Goal: Information Seeking & Learning: Learn about a topic

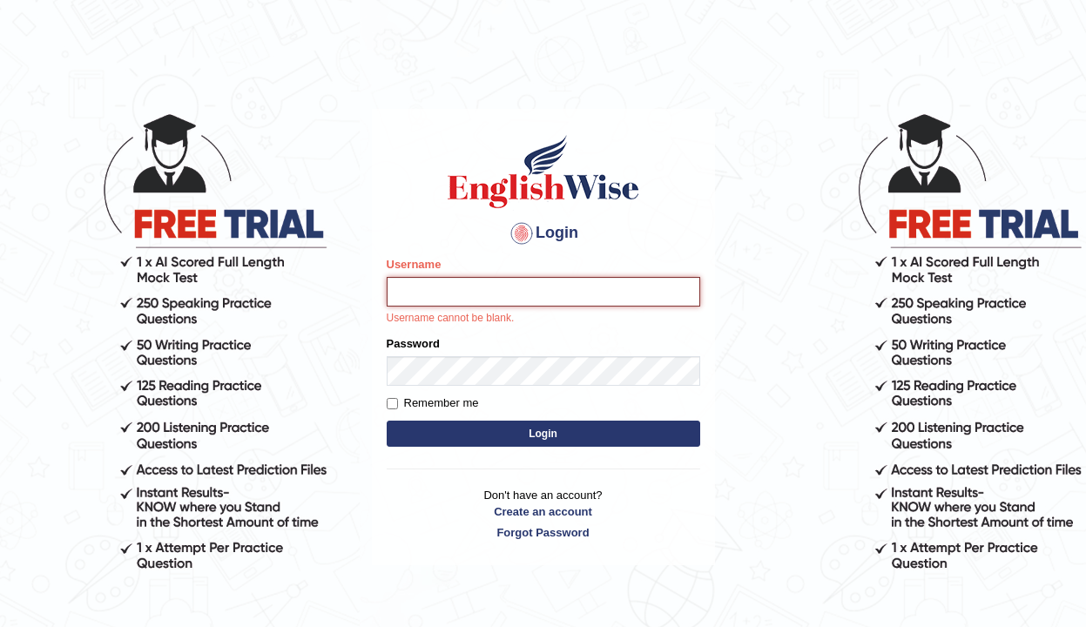
type input "DeepaG"
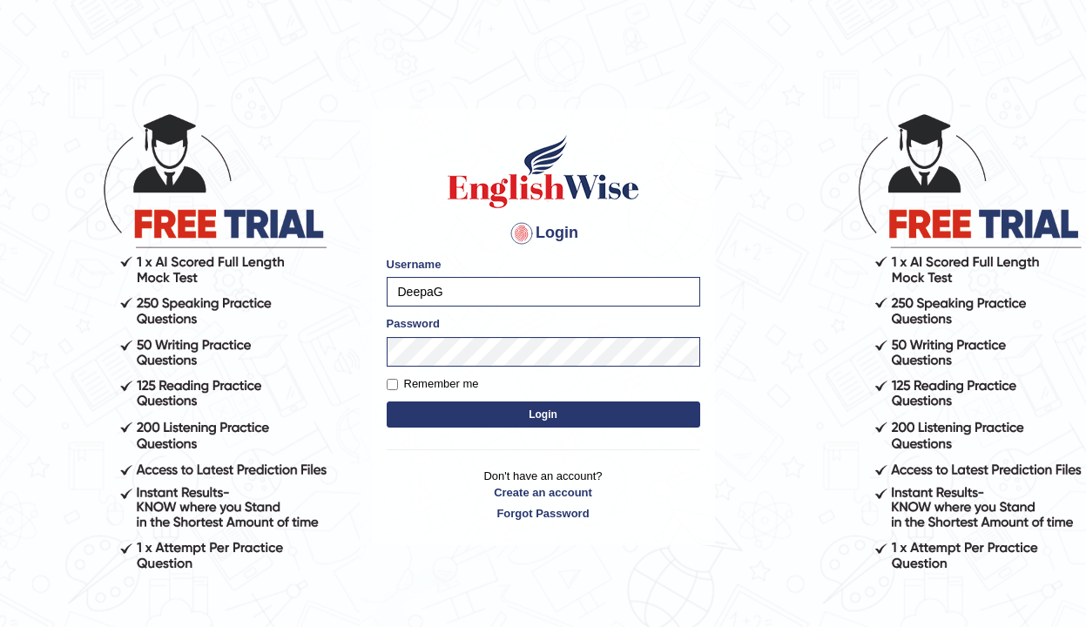
click at [444, 411] on button "Login" at bounding box center [544, 415] width 314 height 26
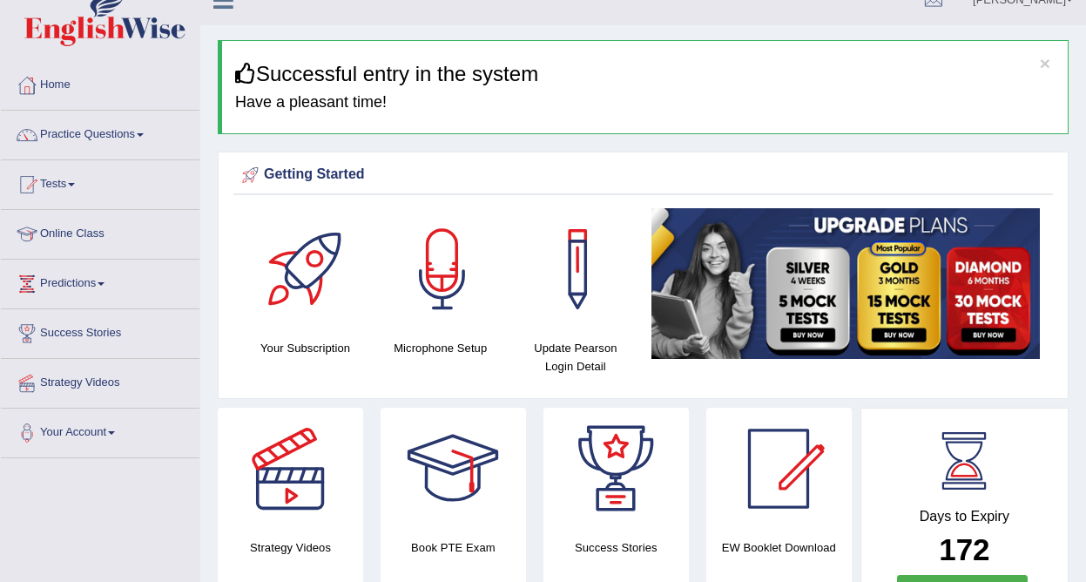
scroll to position [24, 0]
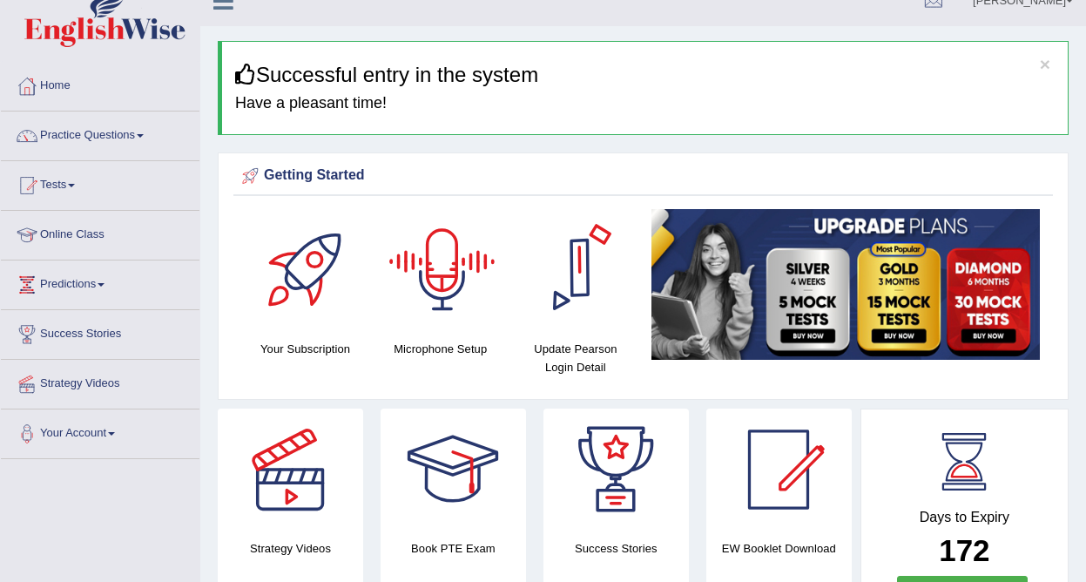
click at [437, 279] on div at bounding box center [443, 270] width 122 height 122
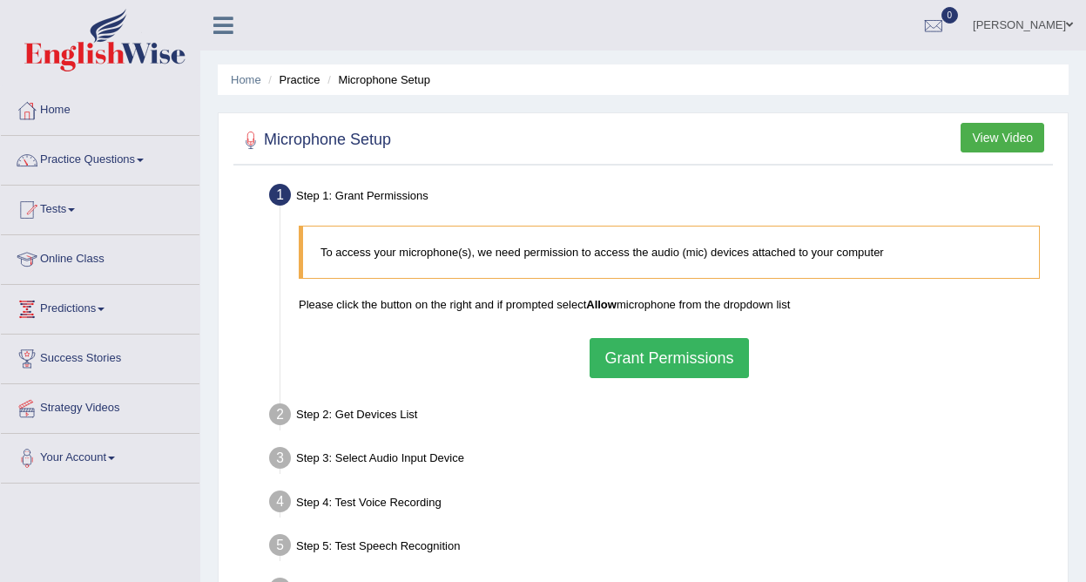
click at [694, 355] on button "Grant Permissions" at bounding box center [669, 358] width 159 height 40
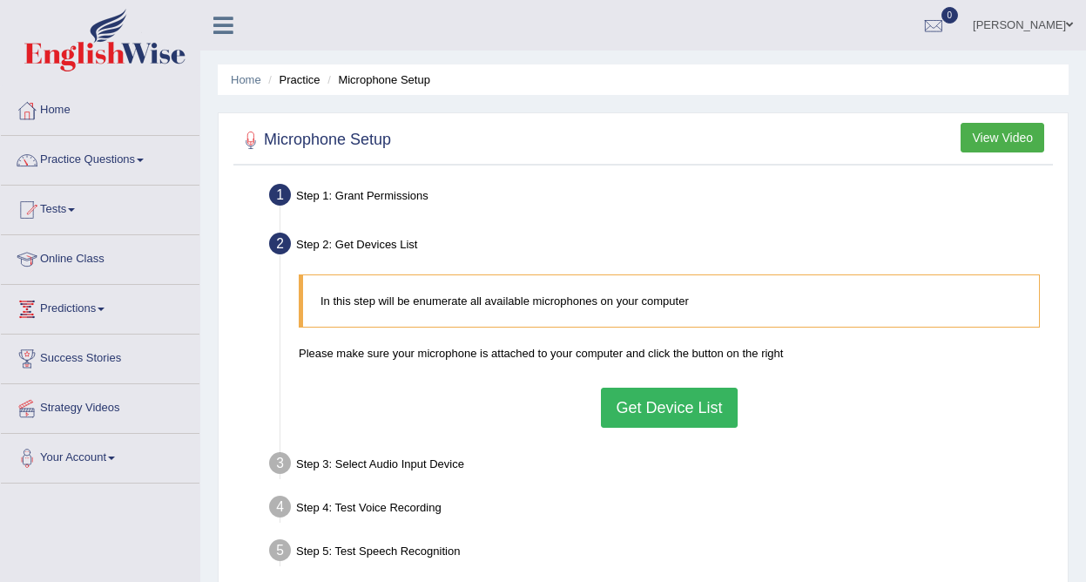
click at [663, 416] on button "Get Device List" at bounding box center [669, 408] width 136 height 40
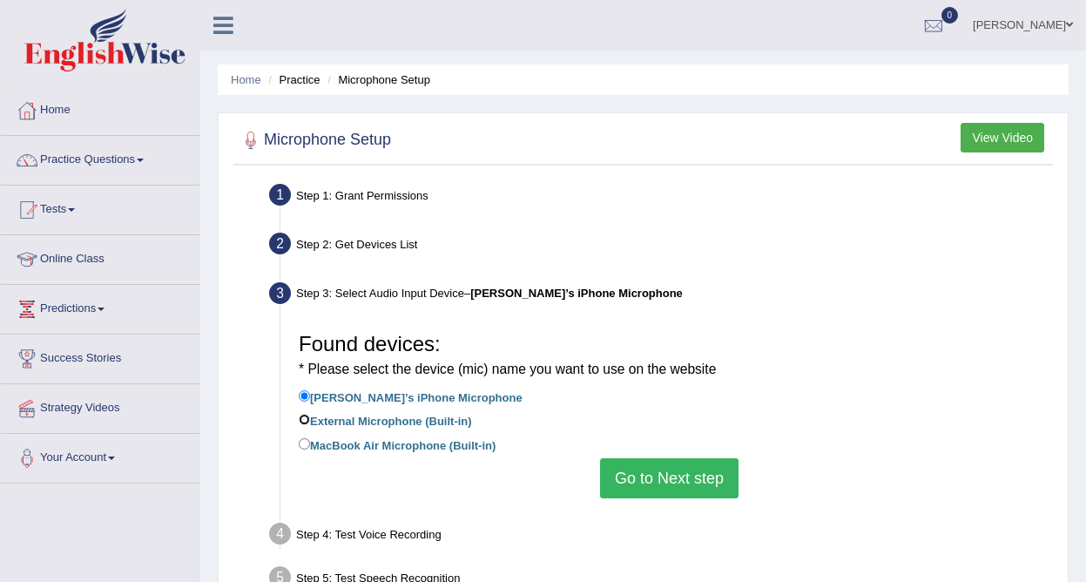
click at [305, 419] on input "External Microphone (Built-in)" at bounding box center [304, 419] width 11 height 11
radio input "true"
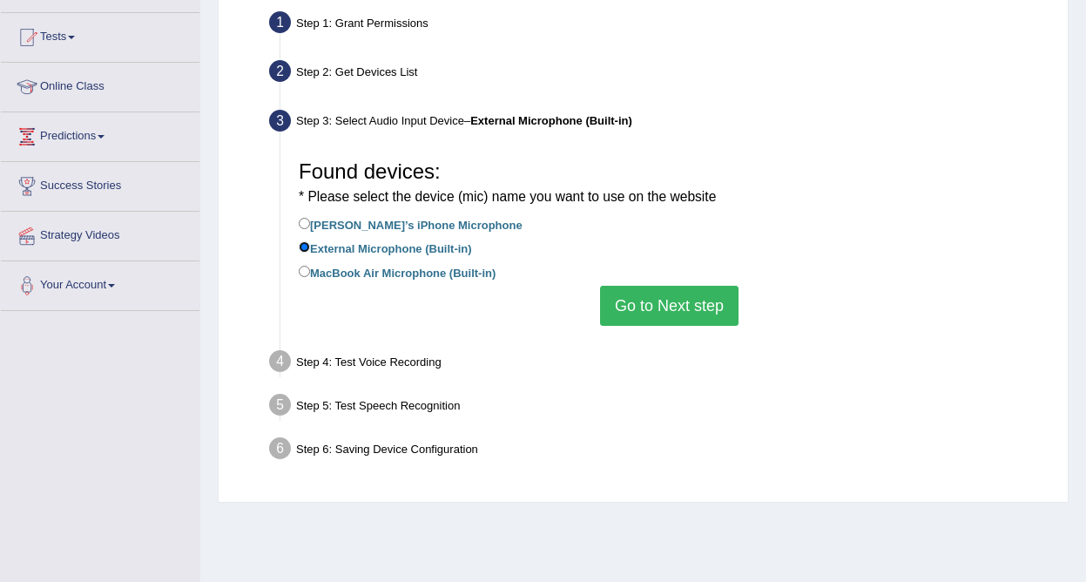
scroll to position [185, 0]
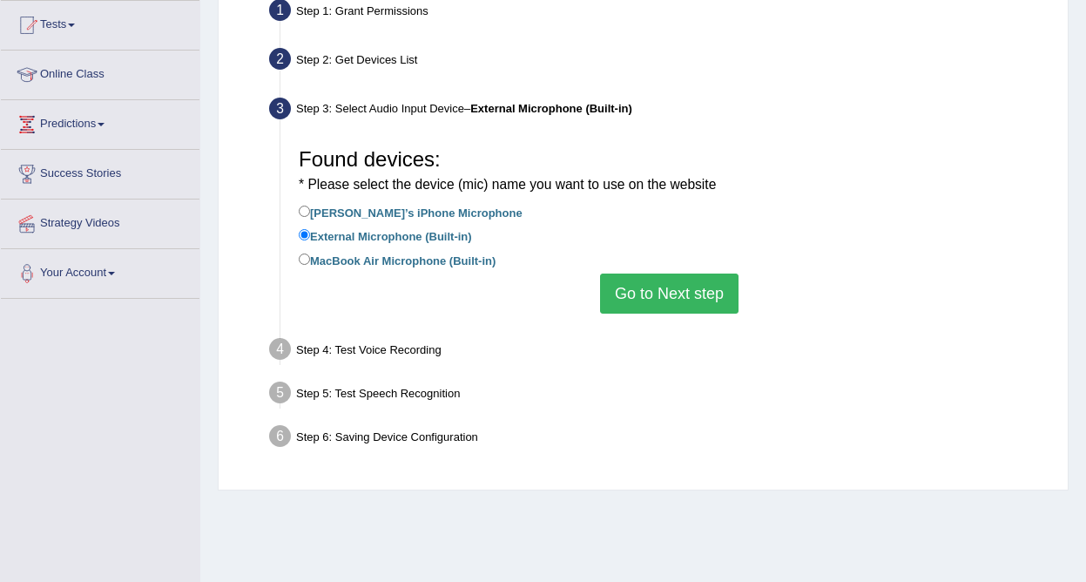
click at [665, 293] on button "Go to Next step" at bounding box center [669, 294] width 139 height 40
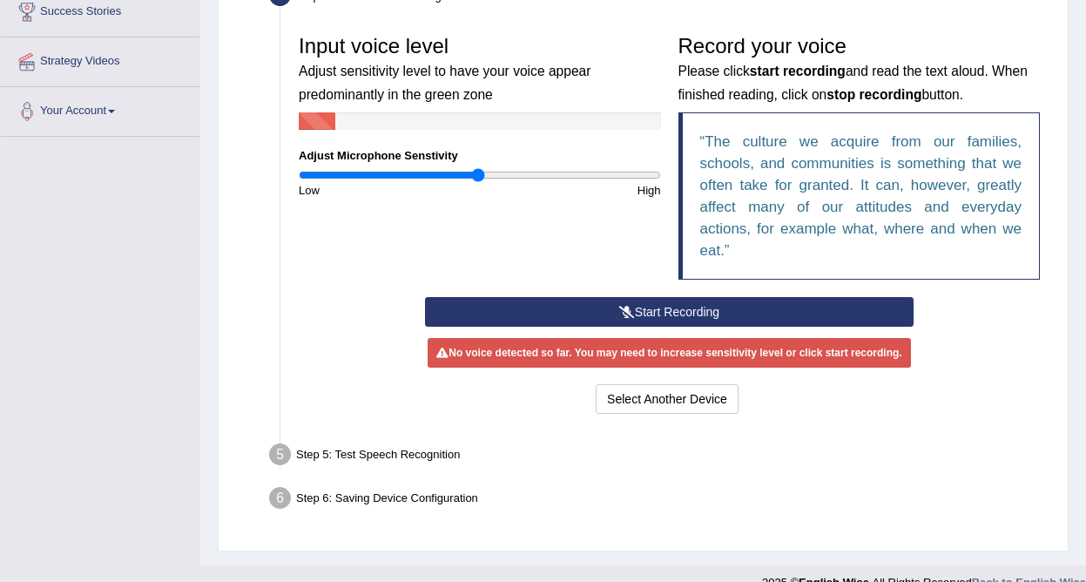
scroll to position [350, 0]
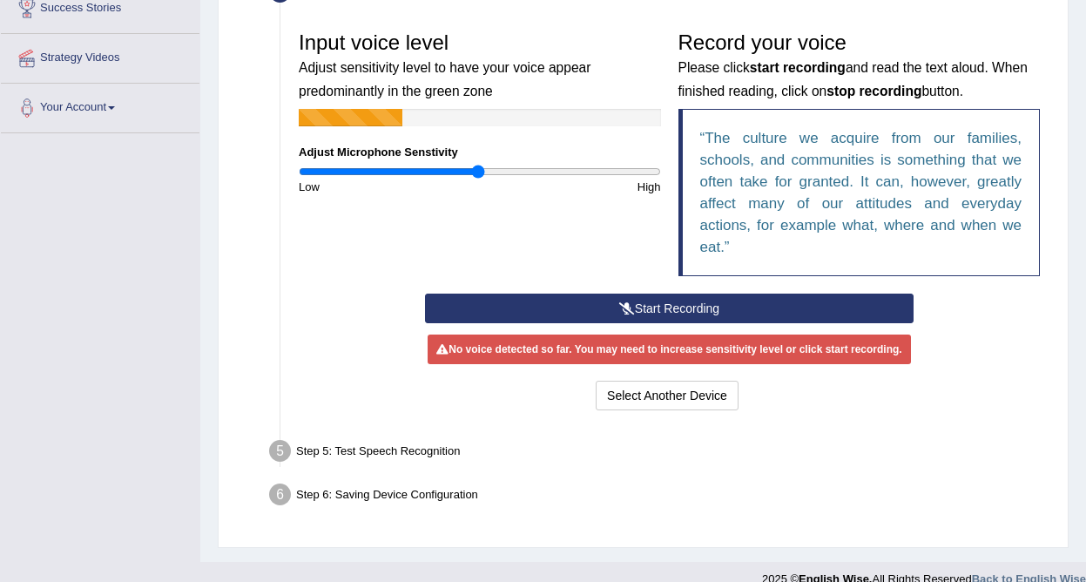
click at [654, 307] on button "Start Recording" at bounding box center [669, 309] width 489 height 30
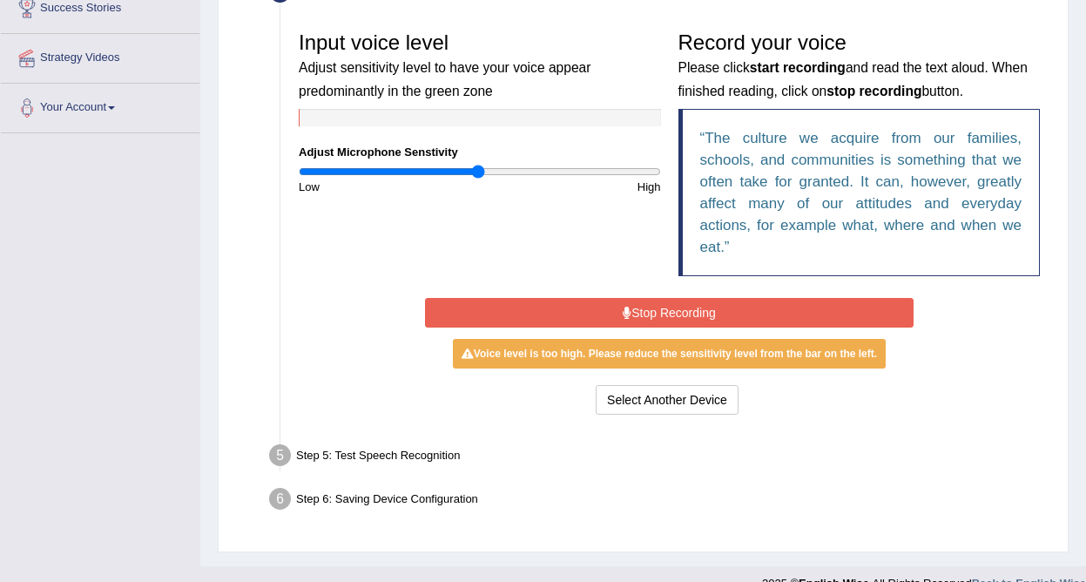
click at [568, 306] on button "Stop Recording" at bounding box center [669, 313] width 489 height 30
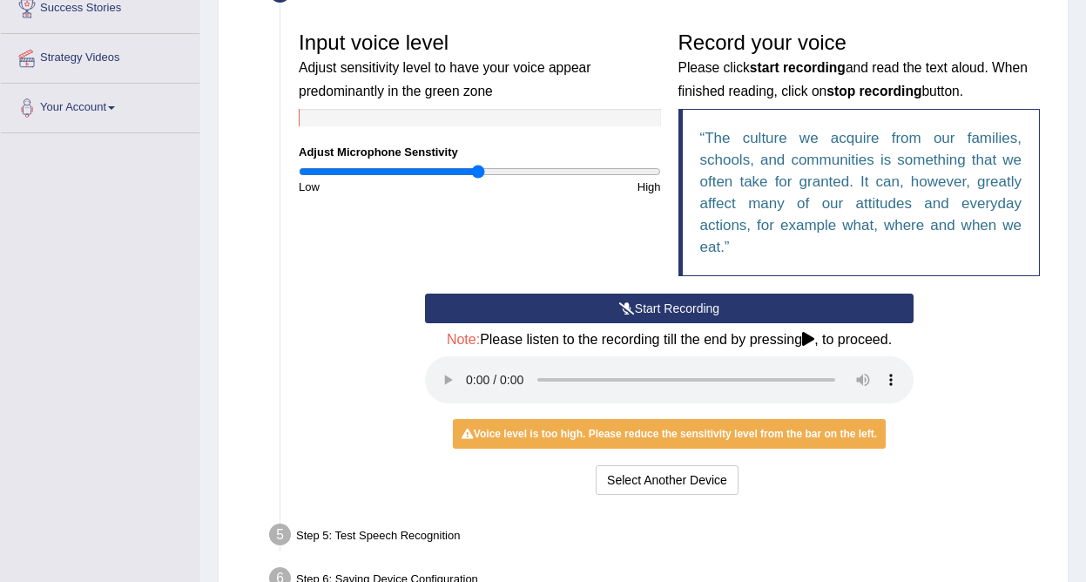
click at [687, 307] on button "Start Recording" at bounding box center [669, 309] width 489 height 30
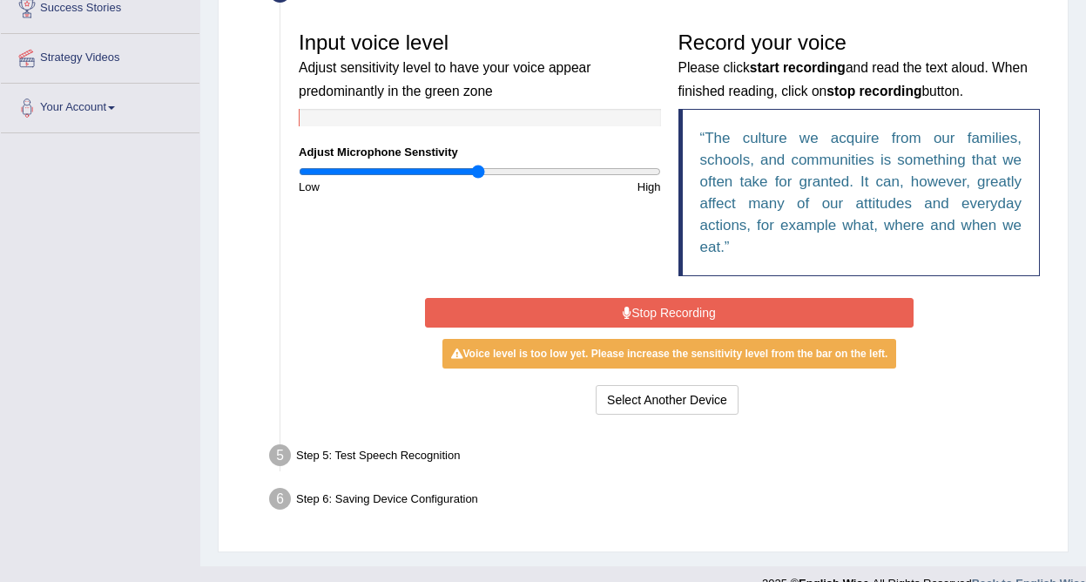
click at [655, 308] on button "Stop Recording" at bounding box center [669, 313] width 489 height 30
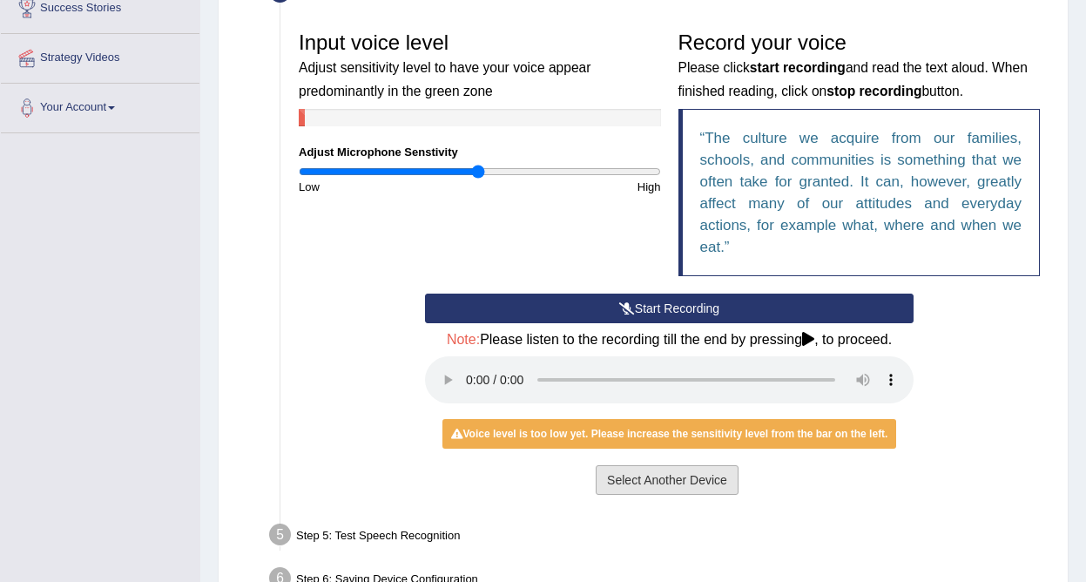
click at [654, 479] on button "Select Another Device" at bounding box center [667, 480] width 143 height 30
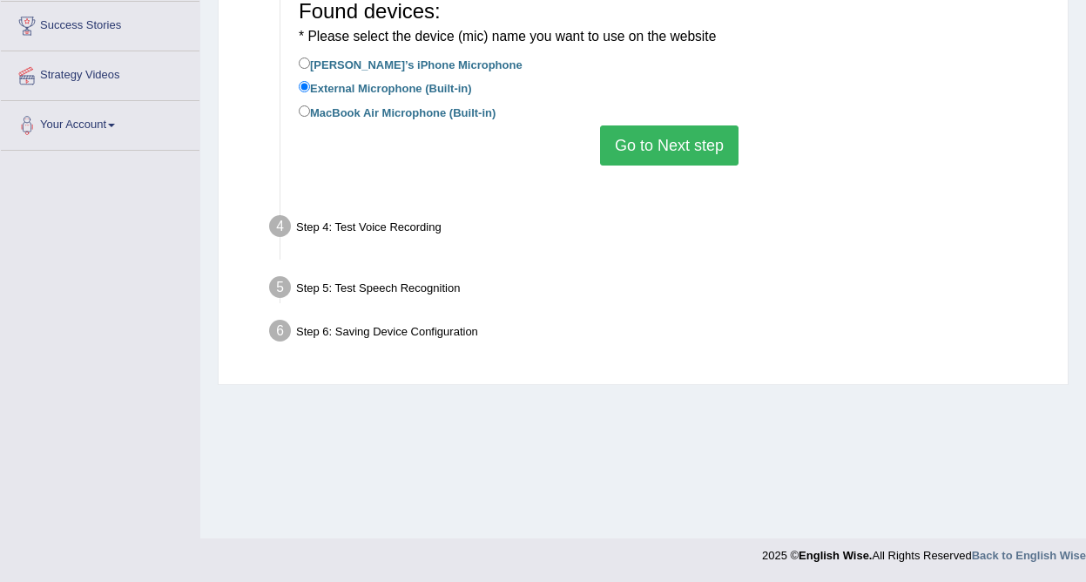
scroll to position [333, 0]
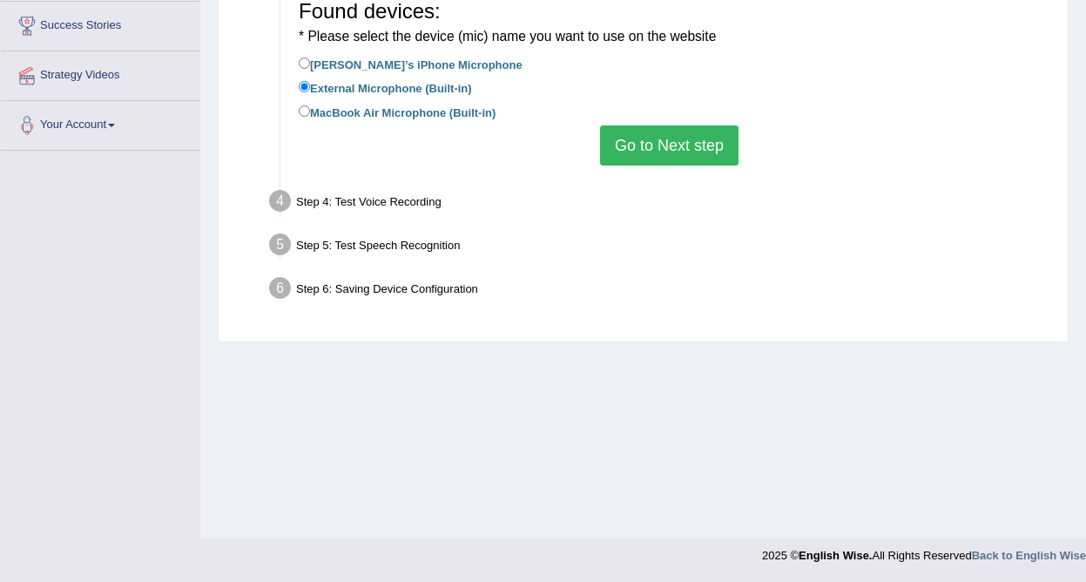
click at [664, 146] on button "Go to Next step" at bounding box center [669, 145] width 139 height 40
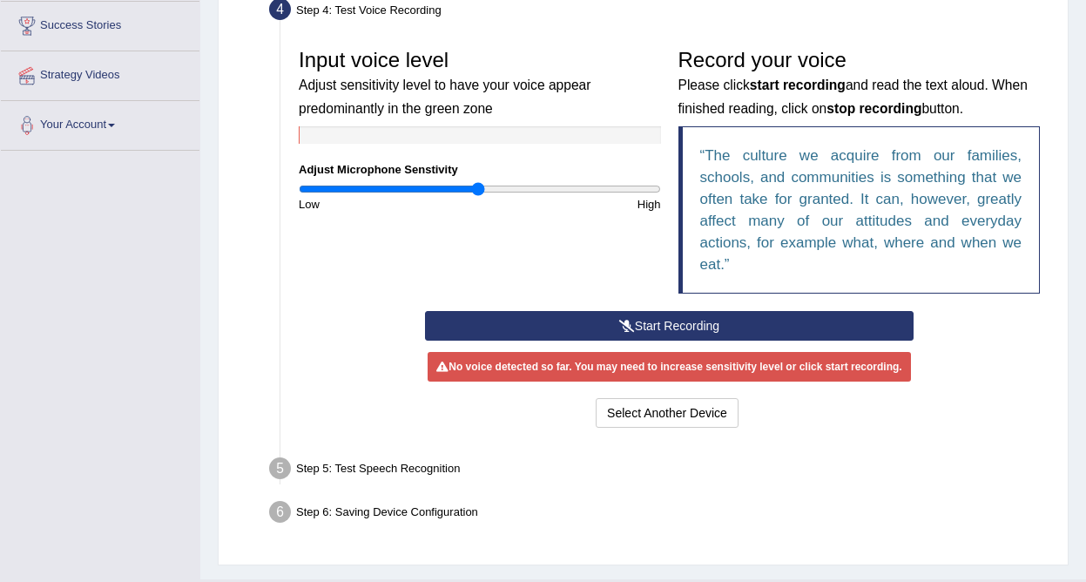
scroll to position [373, 0]
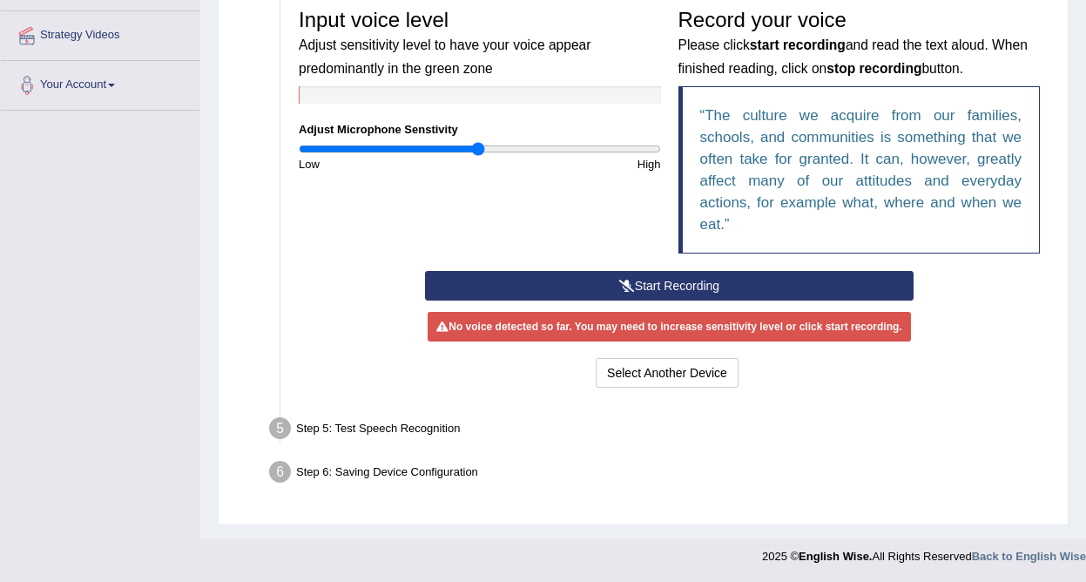
click at [658, 285] on button "Start Recording" at bounding box center [669, 286] width 489 height 30
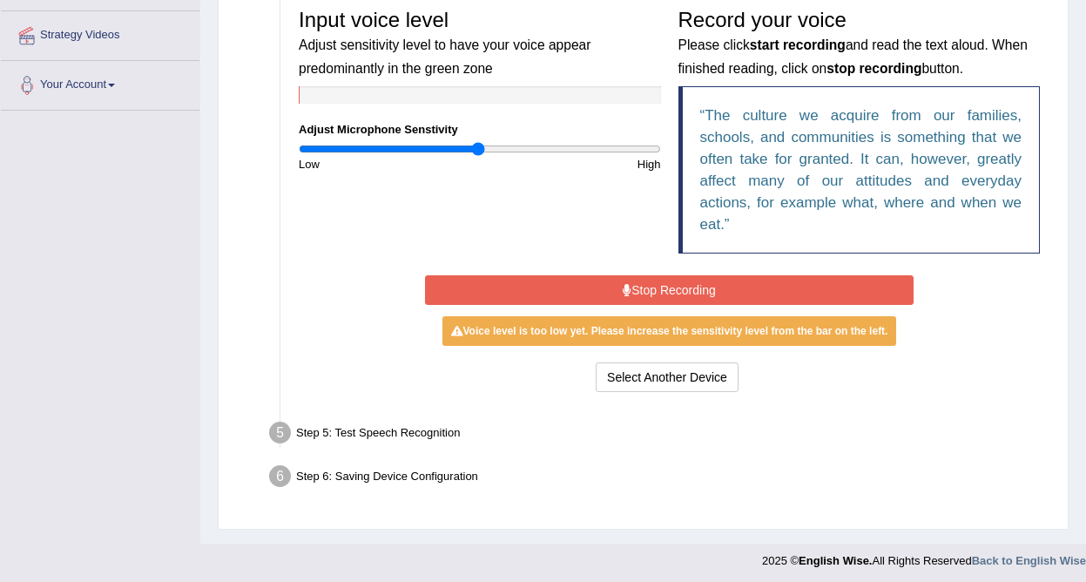
click at [724, 286] on button "Stop Recording" at bounding box center [669, 290] width 489 height 30
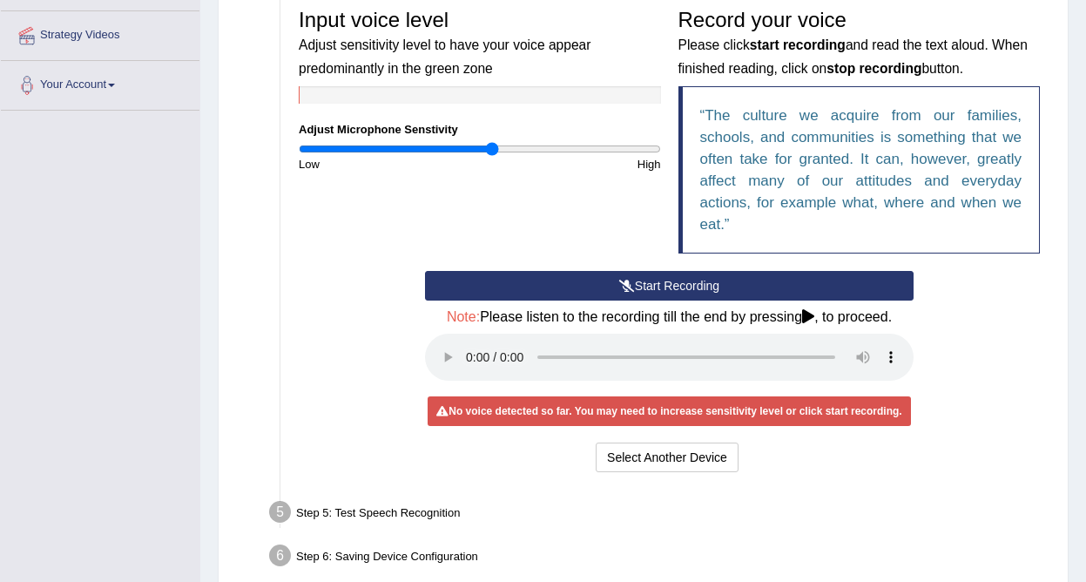
drag, startPoint x: 479, startPoint y: 148, endPoint x: 491, endPoint y: 148, distance: 12.2
click at [491, 148] on input "range" at bounding box center [480, 149] width 362 height 14
type input "1.06"
click at [488, 149] on input "range" at bounding box center [480, 149] width 362 height 14
click at [610, 287] on button "Start Recording" at bounding box center [669, 286] width 489 height 30
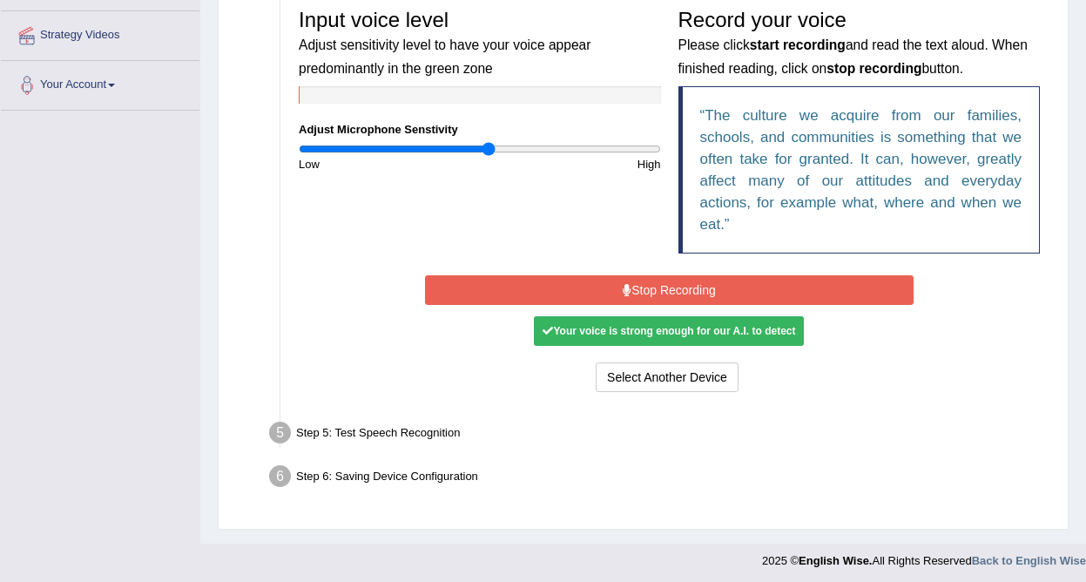
click at [663, 285] on button "Stop Recording" at bounding box center [669, 290] width 489 height 30
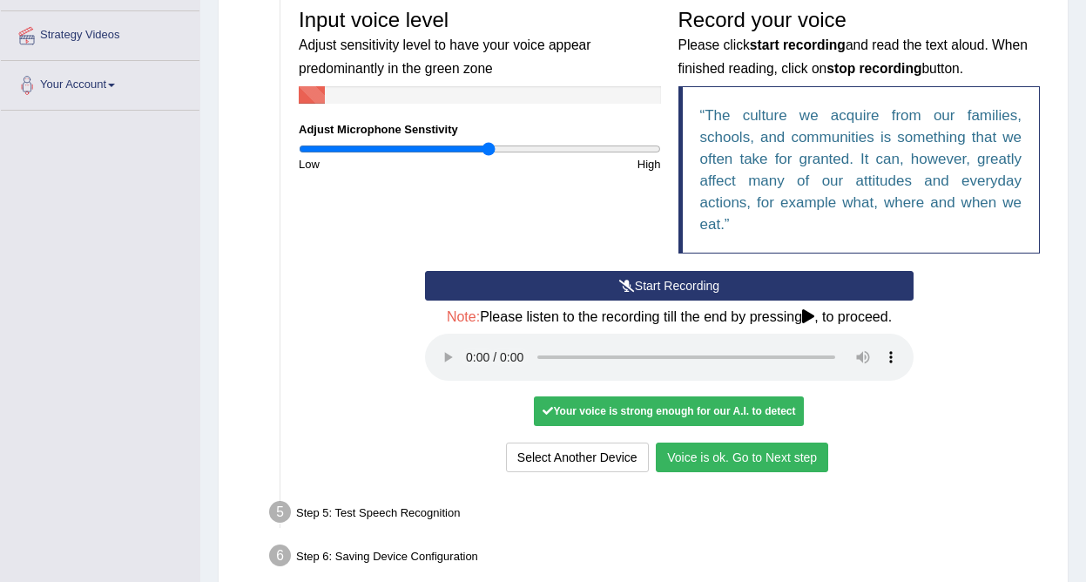
click at [726, 457] on button "Voice is ok. Go to Next step" at bounding box center [742, 458] width 172 height 30
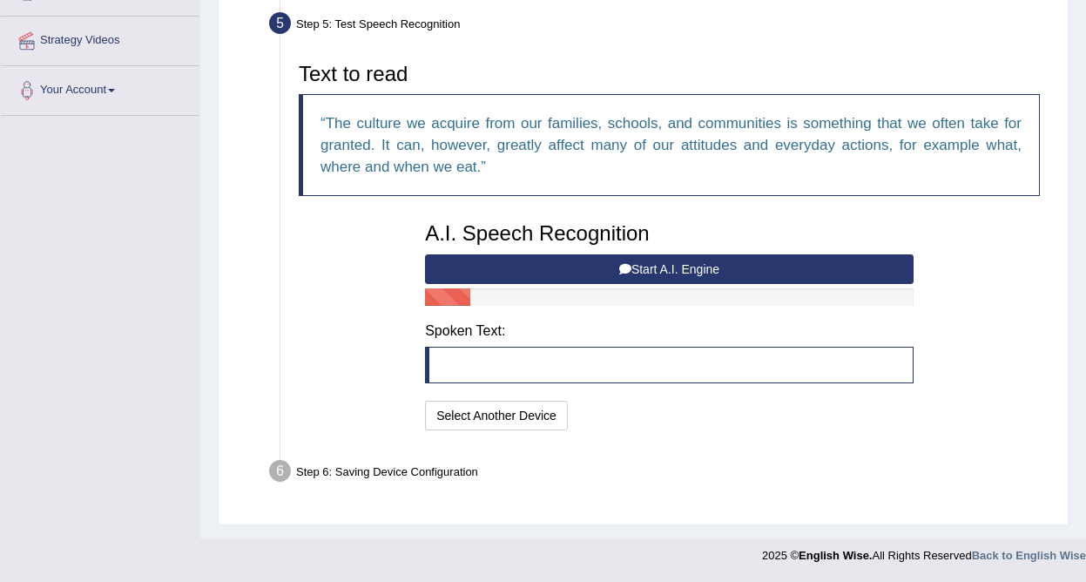
scroll to position [368, 0]
click at [707, 268] on button "Start A.I. Engine" at bounding box center [669, 269] width 489 height 30
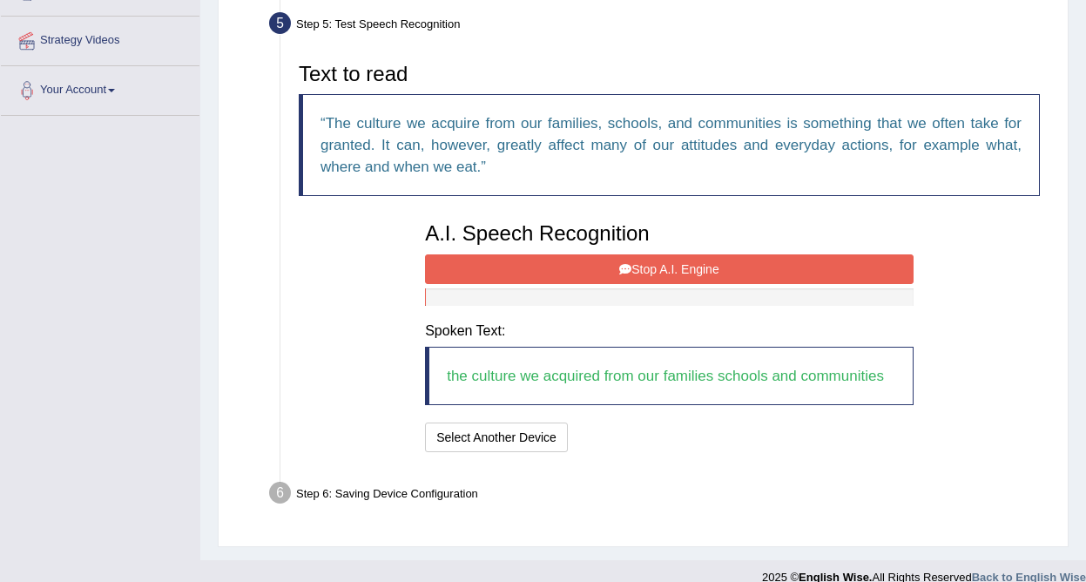
click at [700, 272] on button "Stop A.I. Engine" at bounding box center [669, 269] width 489 height 30
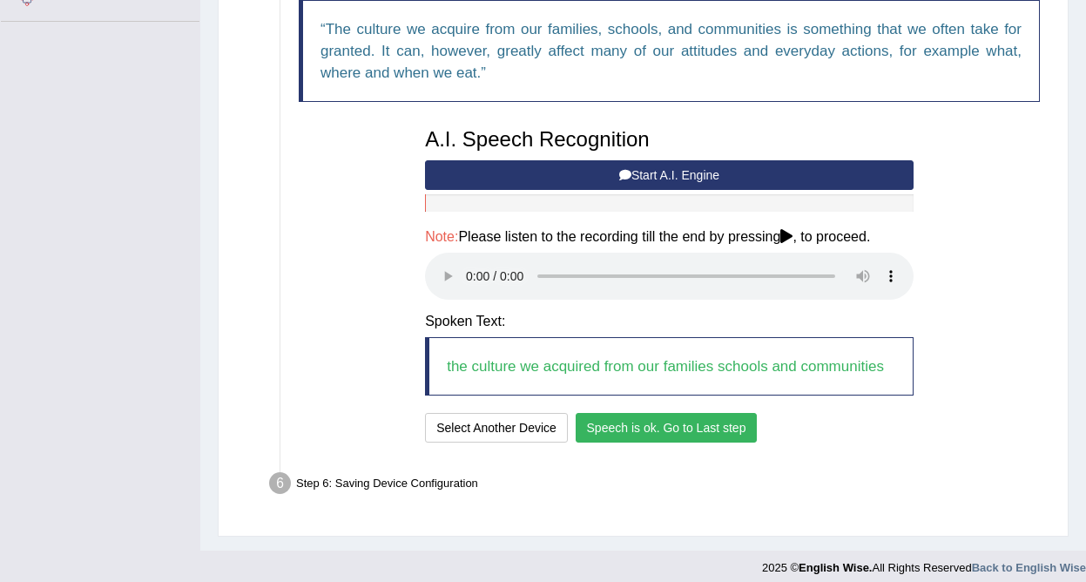
scroll to position [463, 0]
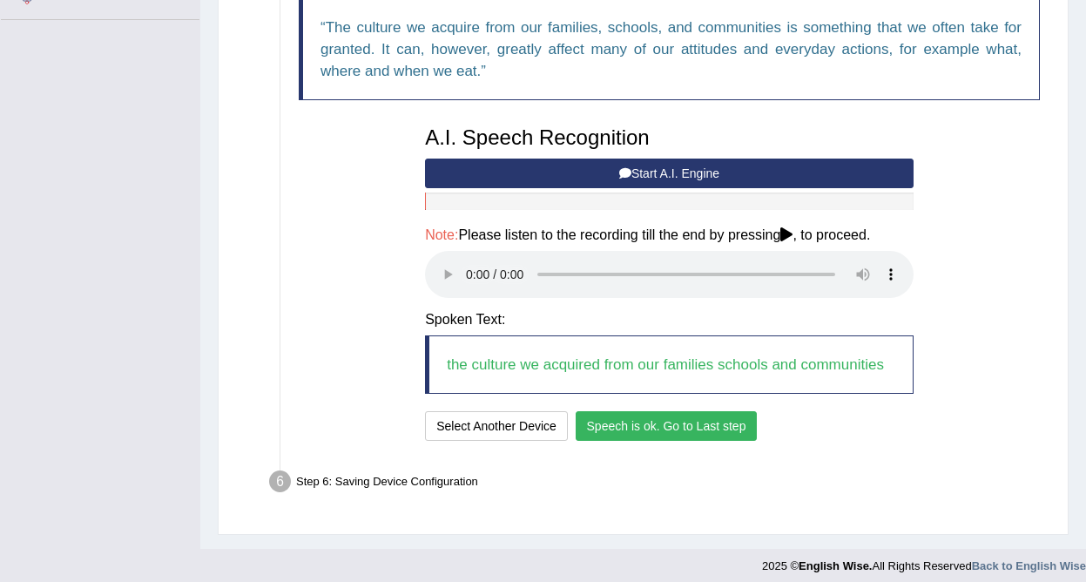
click at [641, 428] on button "Speech is ok. Go to Last step" at bounding box center [667, 426] width 182 height 30
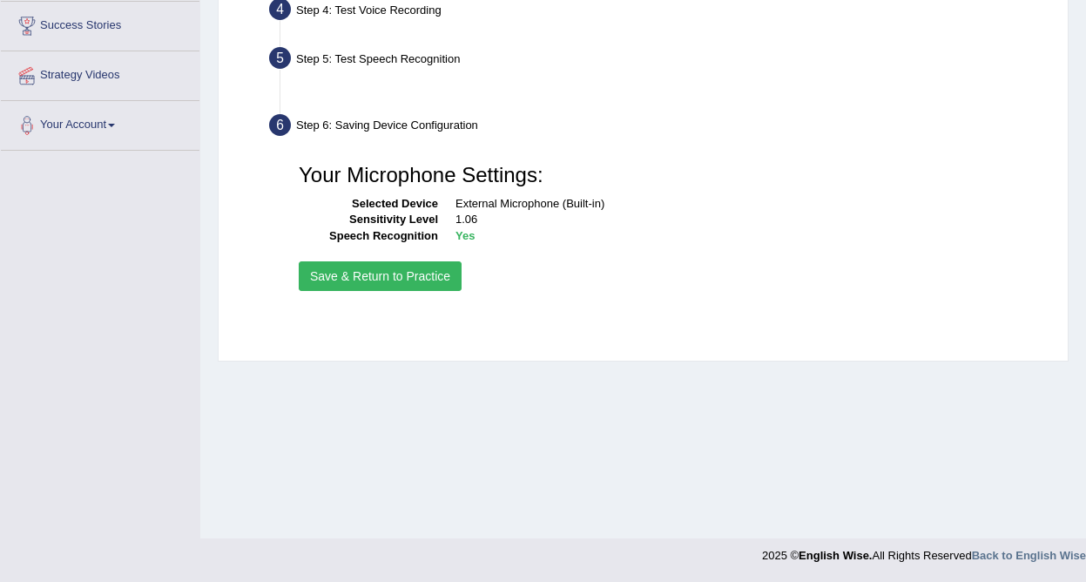
scroll to position [333, 0]
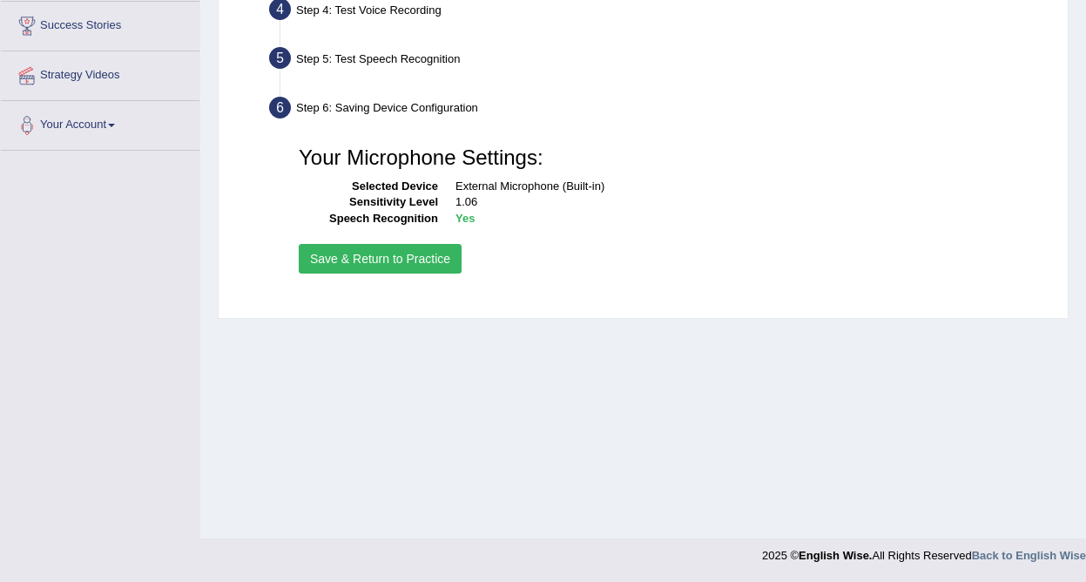
click at [380, 259] on button "Save & Return to Practice" at bounding box center [380, 259] width 163 height 30
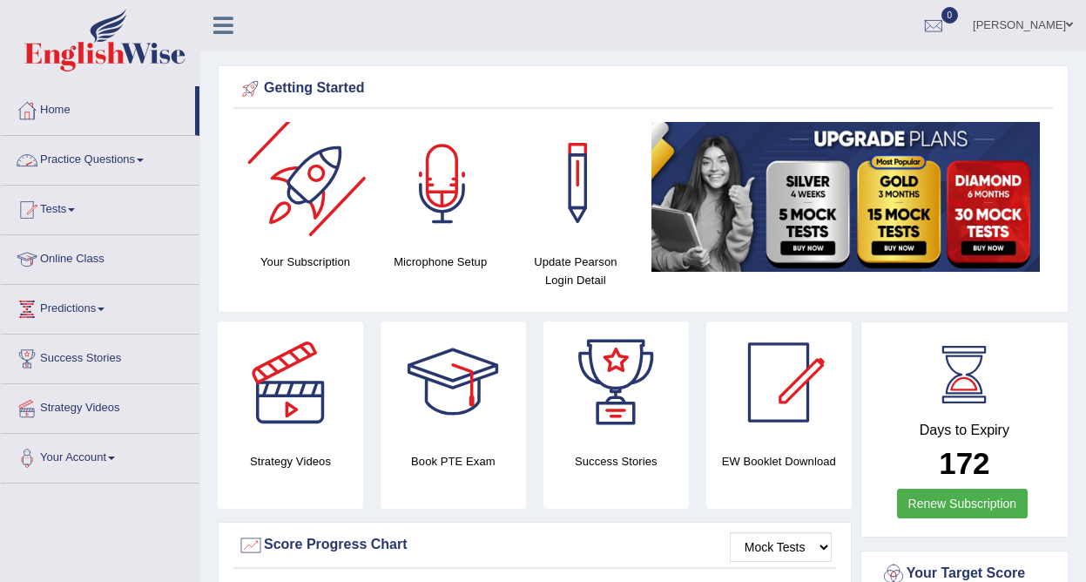
click at [95, 153] on link "Practice Questions" at bounding box center [100, 158] width 199 height 44
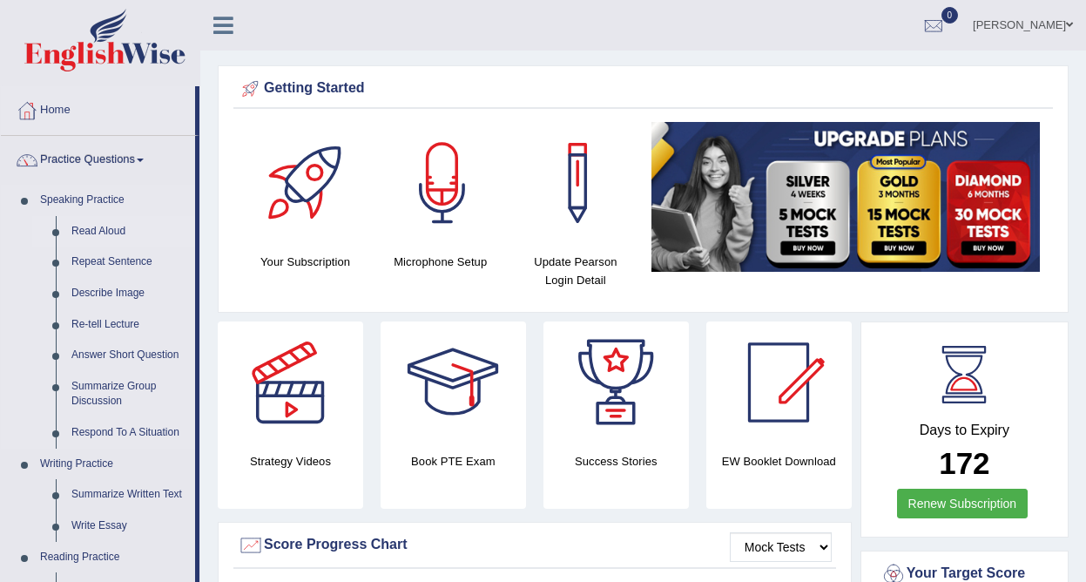
click at [97, 231] on link "Read Aloud" at bounding box center [130, 231] width 132 height 31
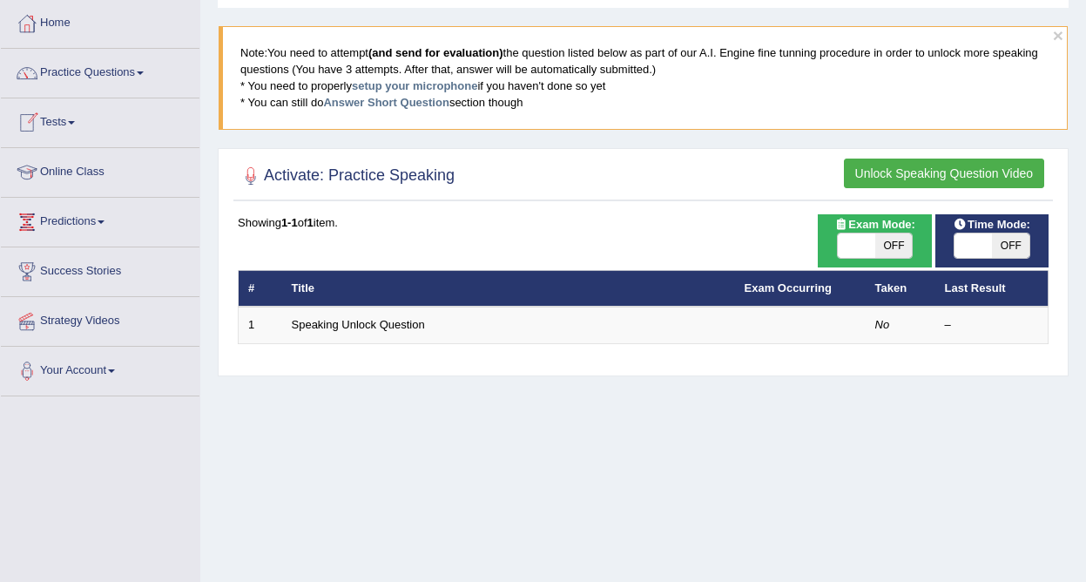
scroll to position [90, 0]
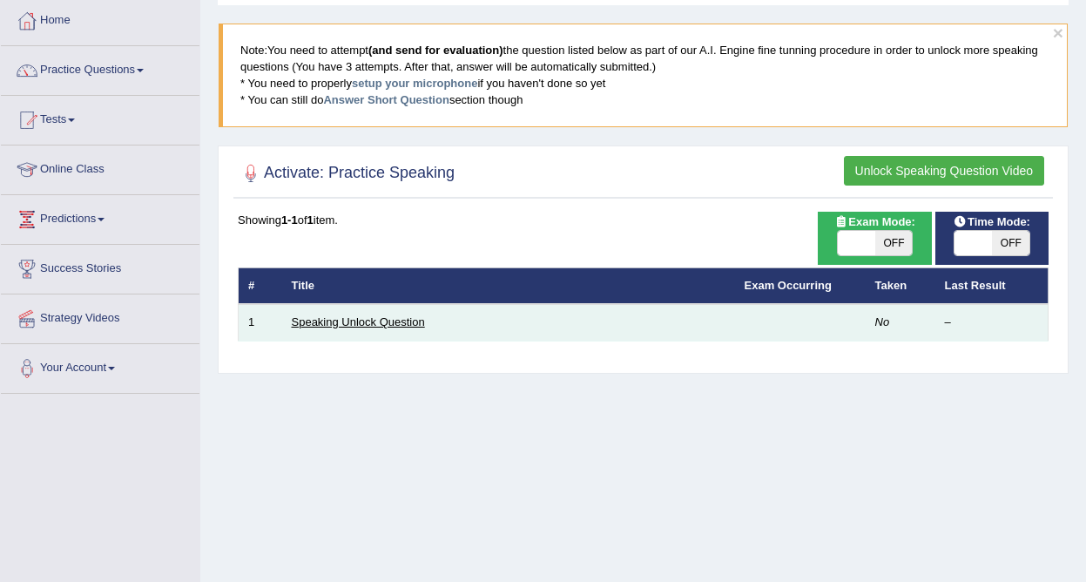
click at [370, 322] on link "Speaking Unlock Question" at bounding box center [358, 321] width 133 height 13
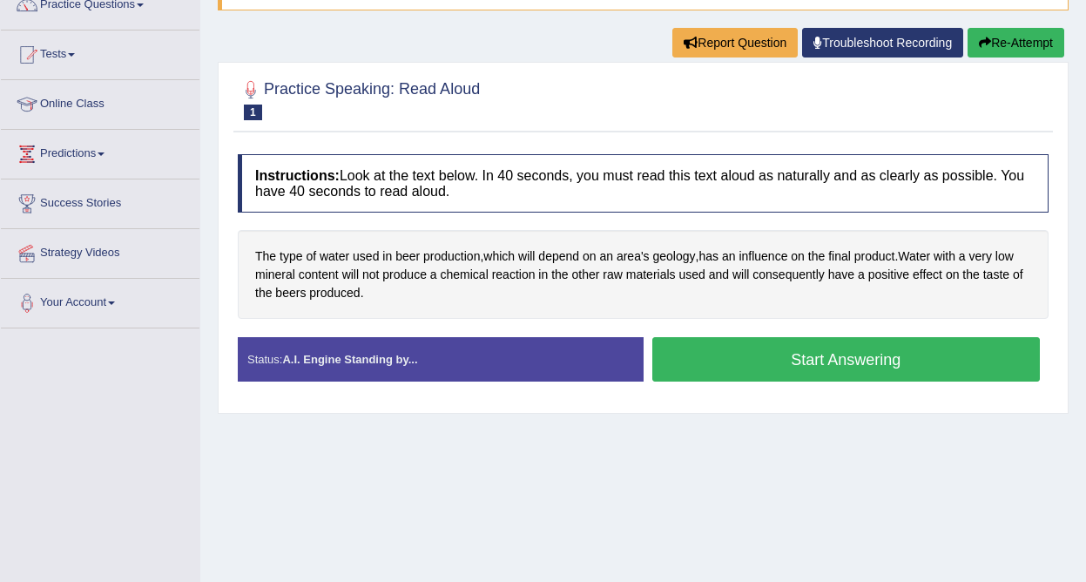
scroll to position [156, 0]
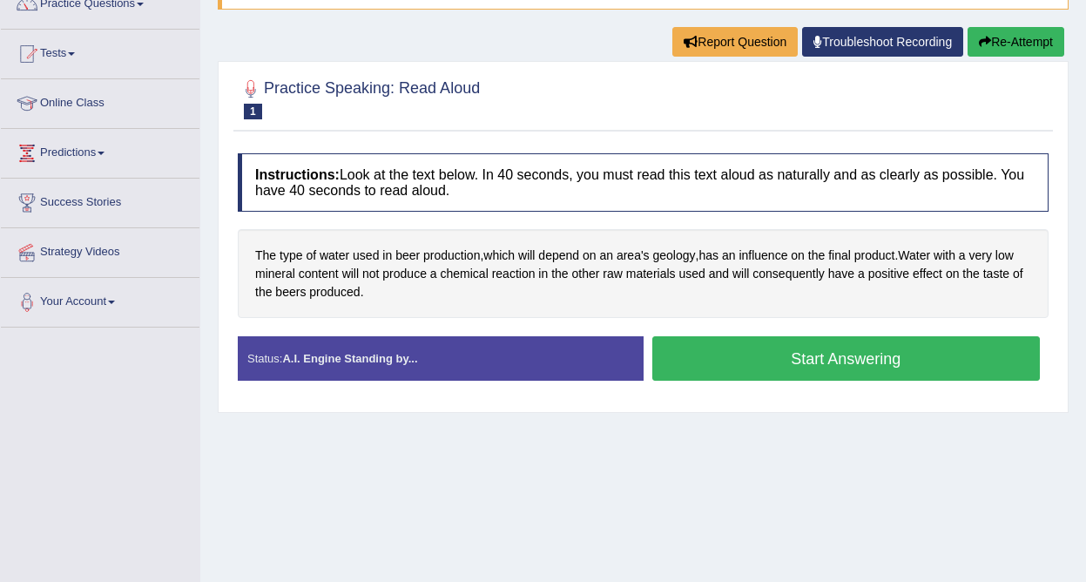
click at [739, 362] on button "Start Answering" at bounding box center [847, 358] width 389 height 44
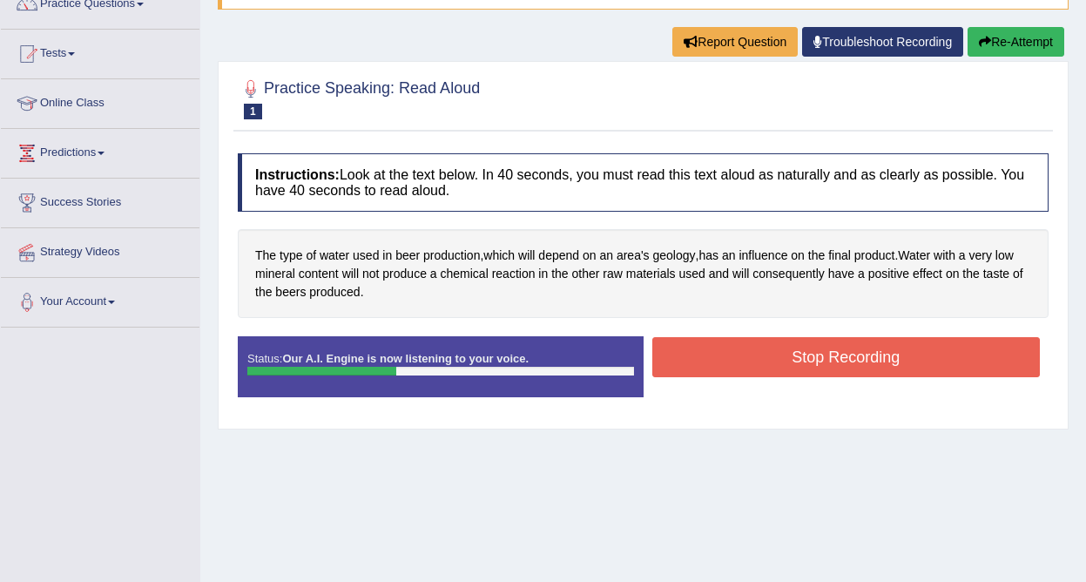
click at [726, 355] on button "Stop Recording" at bounding box center [847, 357] width 389 height 40
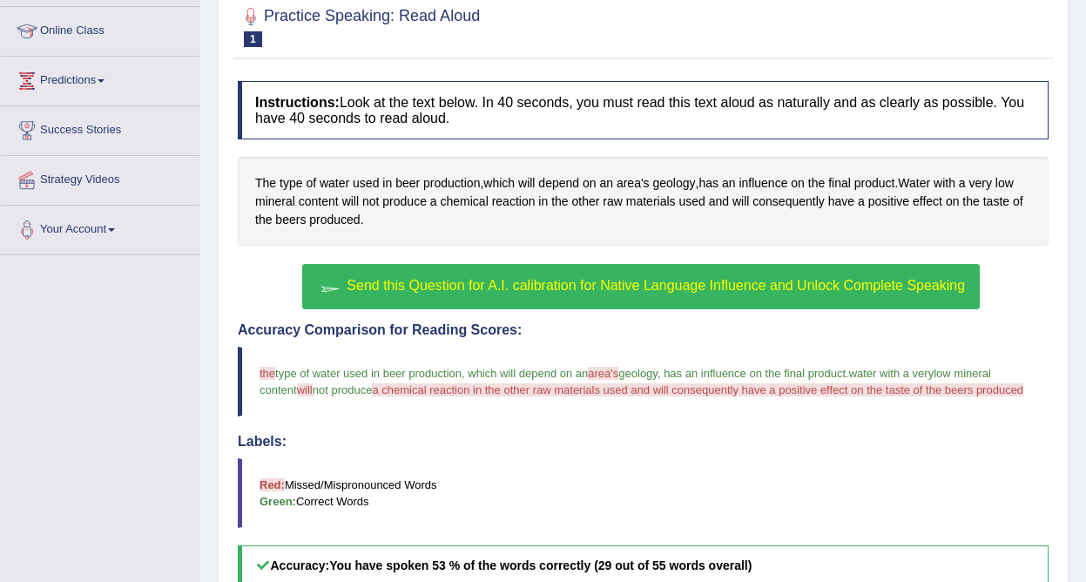
scroll to position [244, 0]
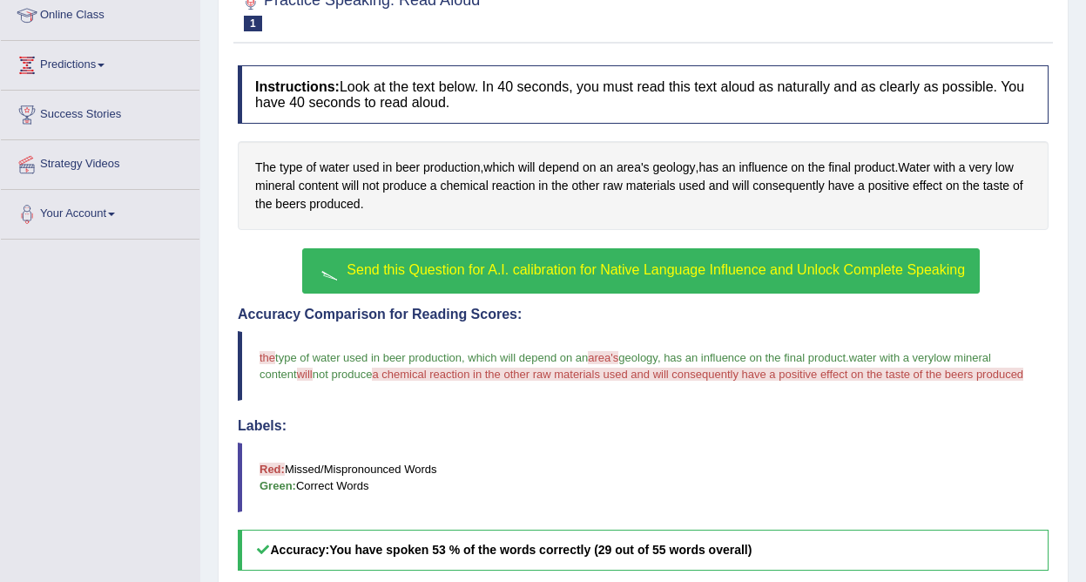
click at [513, 274] on span "Send this Question for A.I. calibration for Native Language Influence and Unloc…" at bounding box center [656, 269] width 619 height 15
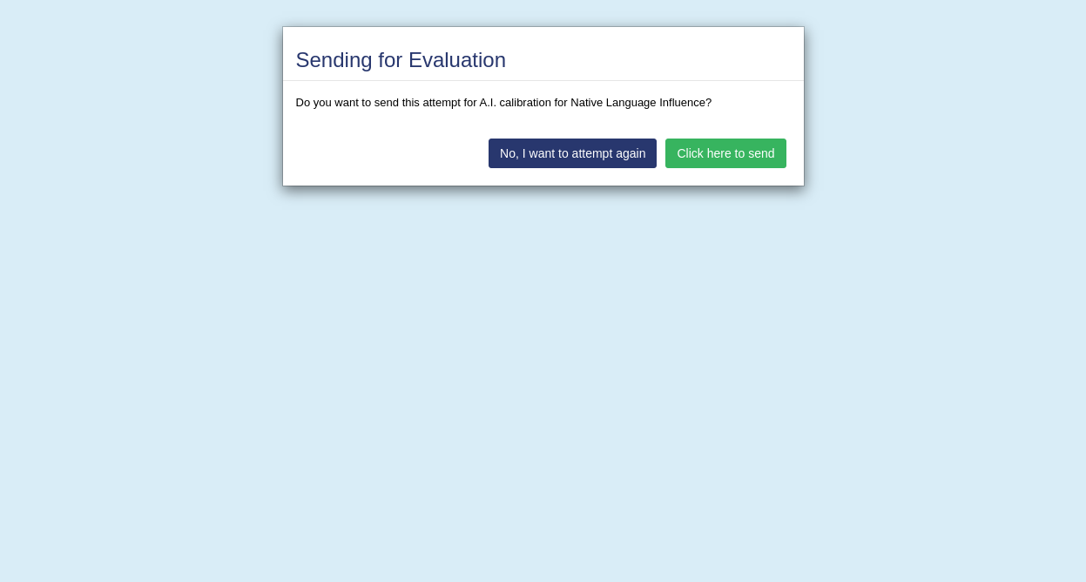
click at [716, 158] on button "Click here to send" at bounding box center [726, 154] width 120 height 30
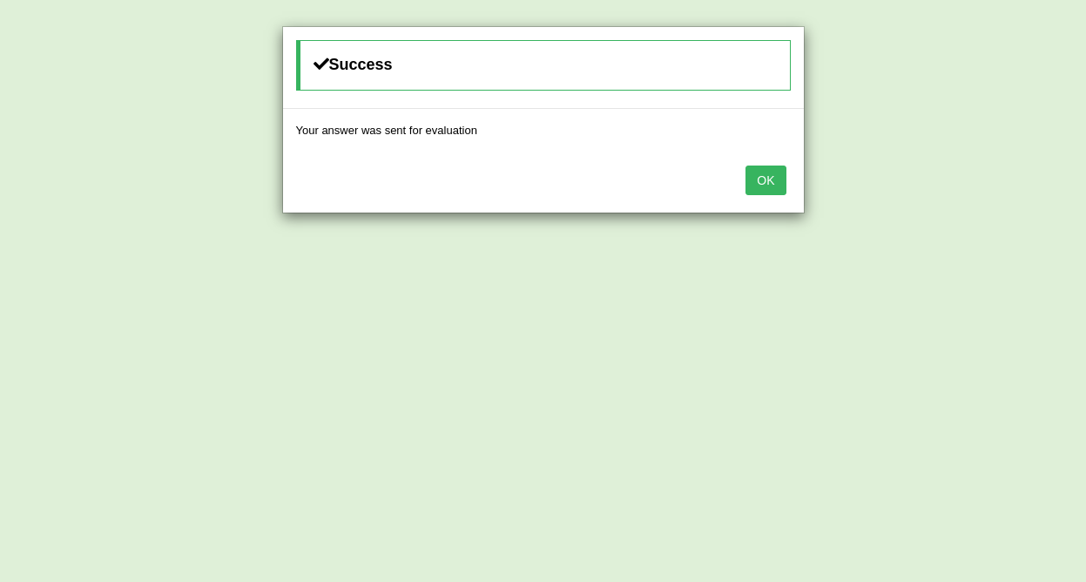
click at [761, 186] on button "OK" at bounding box center [766, 181] width 40 height 30
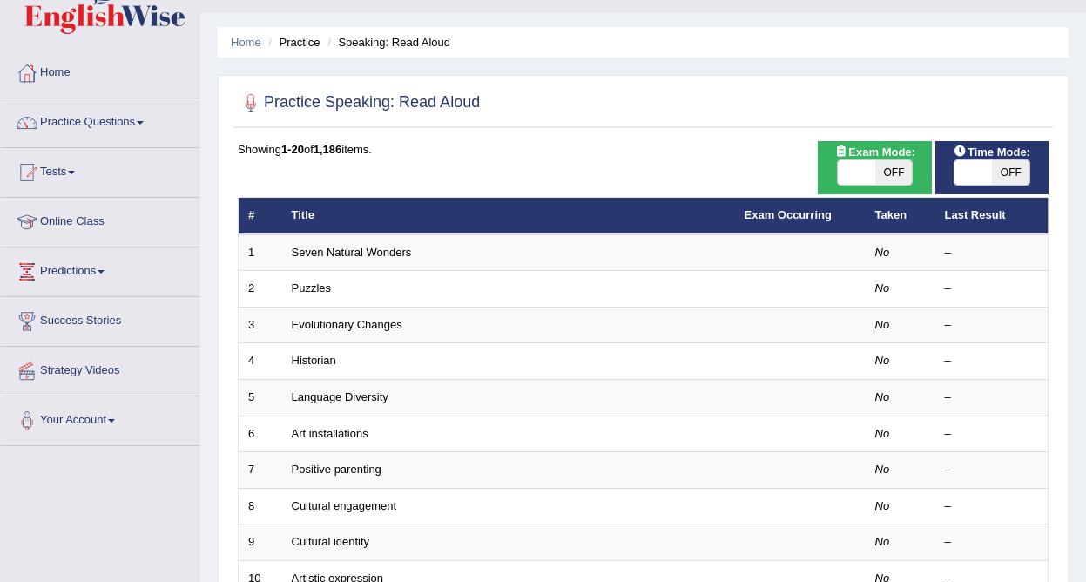
scroll to position [31, 0]
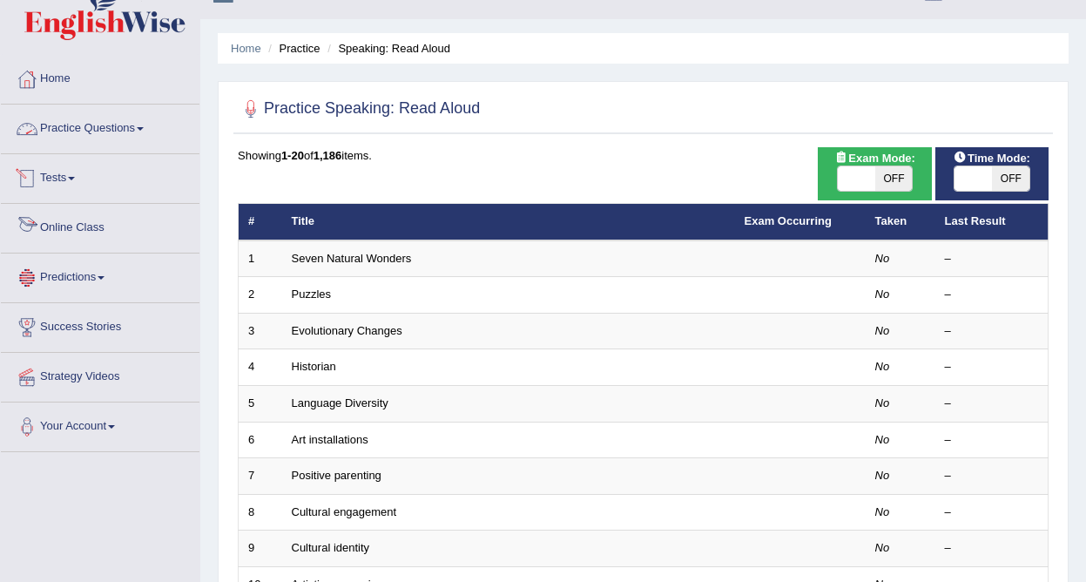
click at [83, 222] on link "Online Class" at bounding box center [100, 226] width 199 height 44
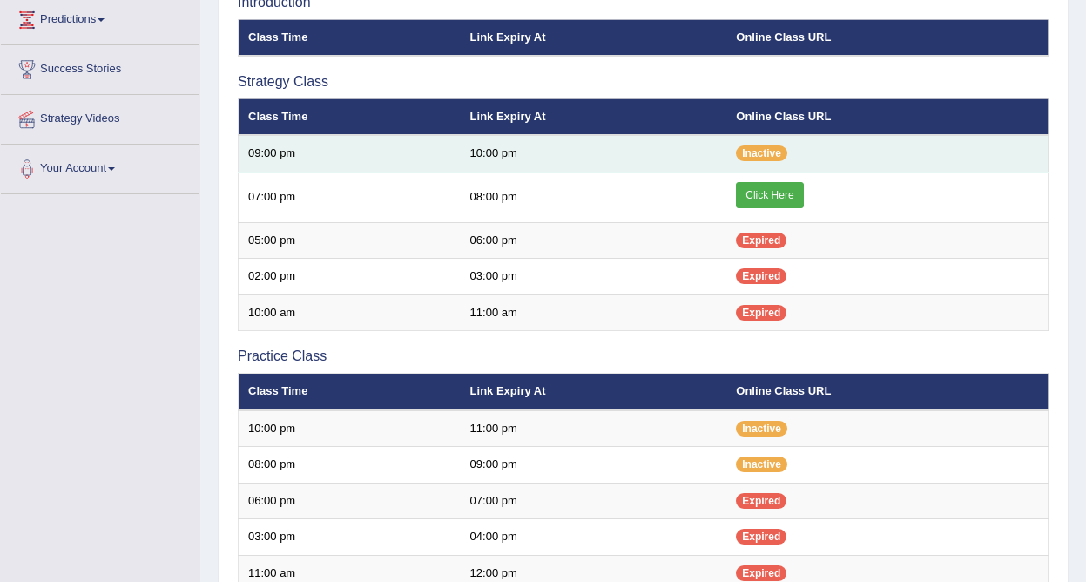
scroll to position [290, 0]
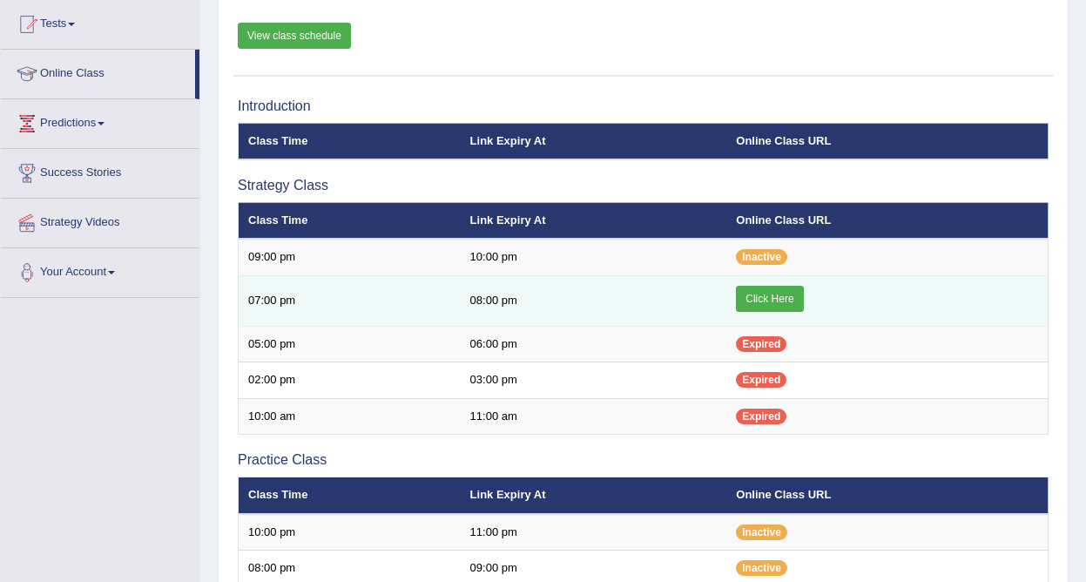
scroll to position [190, 0]
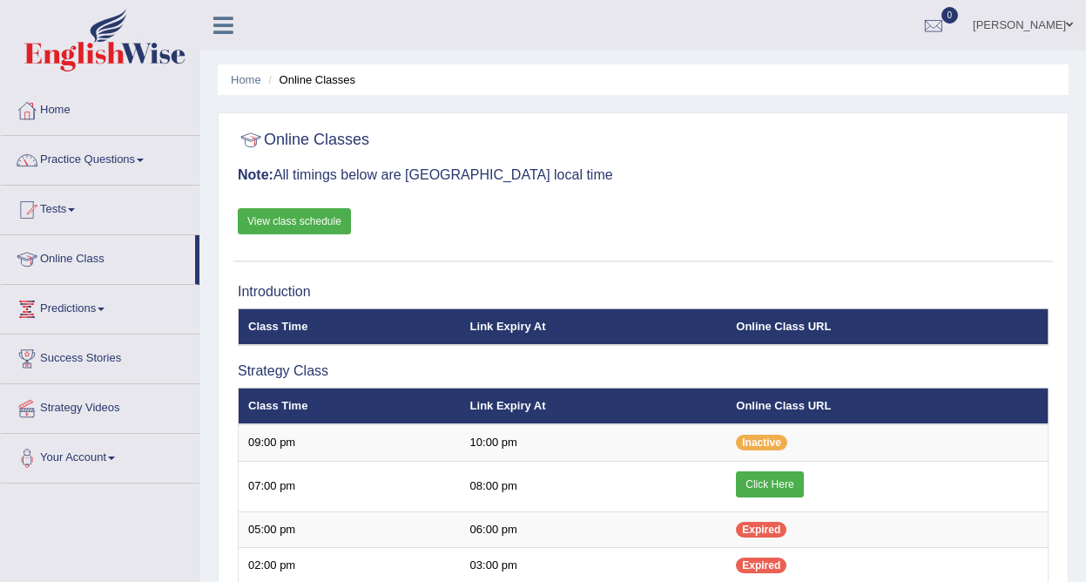
click at [295, 222] on link "View class schedule" at bounding box center [294, 221] width 113 height 26
